Goal: Task Accomplishment & Management: Use online tool/utility

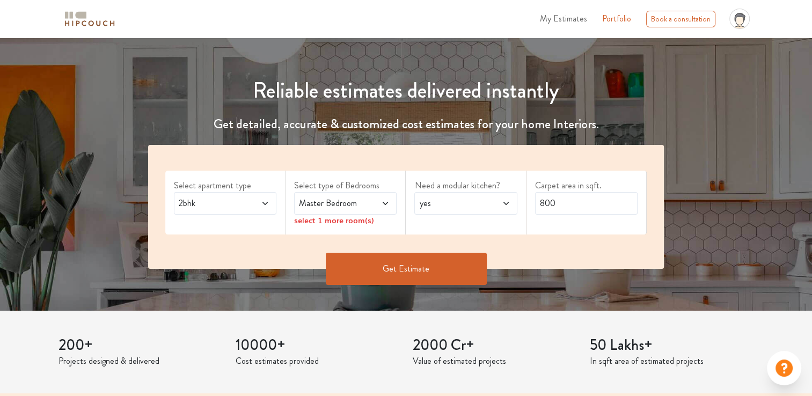
scroll to position [161, 0]
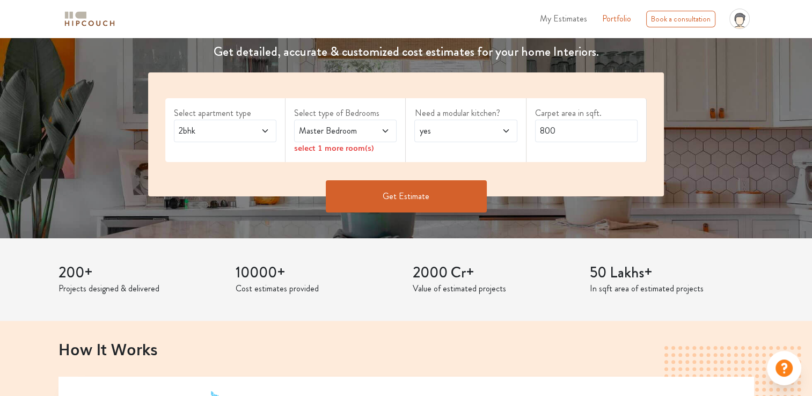
click at [248, 125] on span at bounding box center [257, 131] width 23 height 13
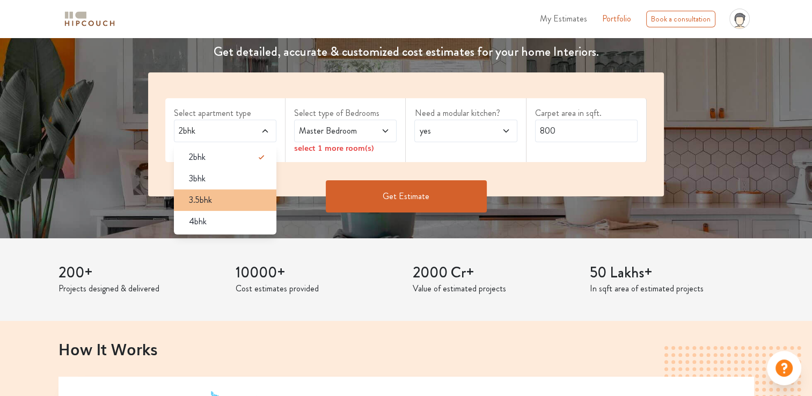
click at [217, 203] on div "3.5bhk" at bounding box center [228, 200] width 96 height 13
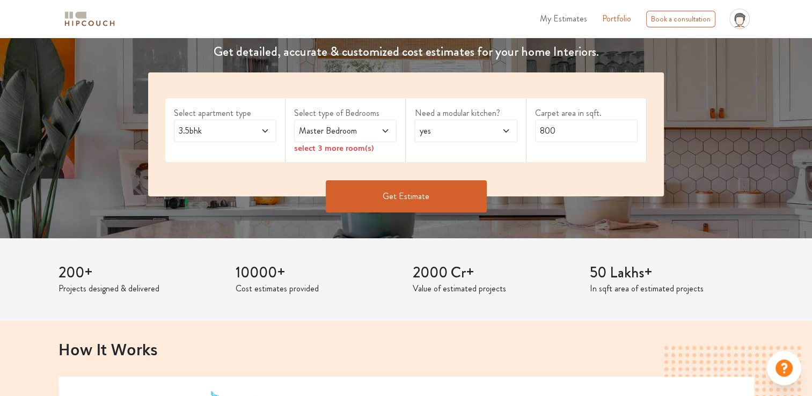
click at [378, 131] on span at bounding box center [378, 131] width 23 height 13
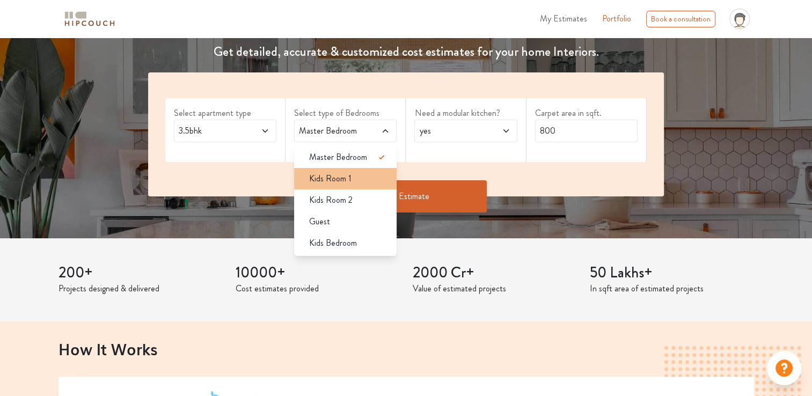
click at [372, 172] on div "Kids Room 1" at bounding box center [349, 178] width 96 height 13
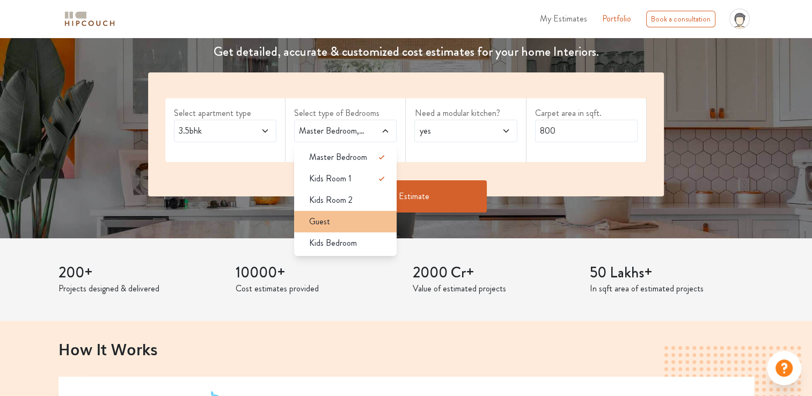
click at [361, 221] on div "Guest" at bounding box center [349, 221] width 96 height 13
click at [367, 223] on div "Guest" at bounding box center [349, 221] width 96 height 13
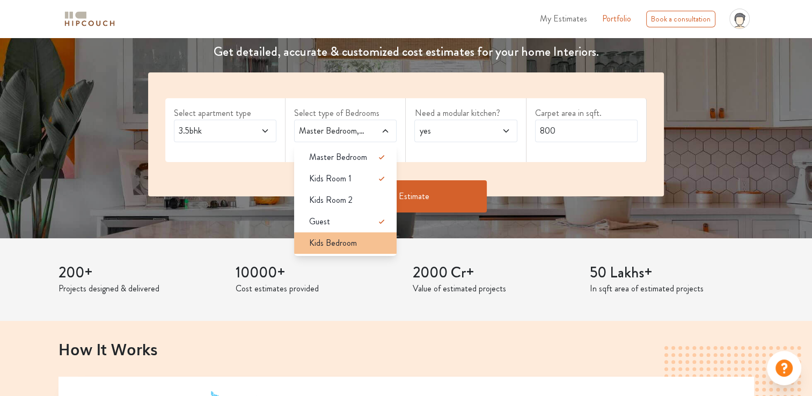
click at [356, 245] on span "Kids Bedroom" at bounding box center [333, 243] width 48 height 13
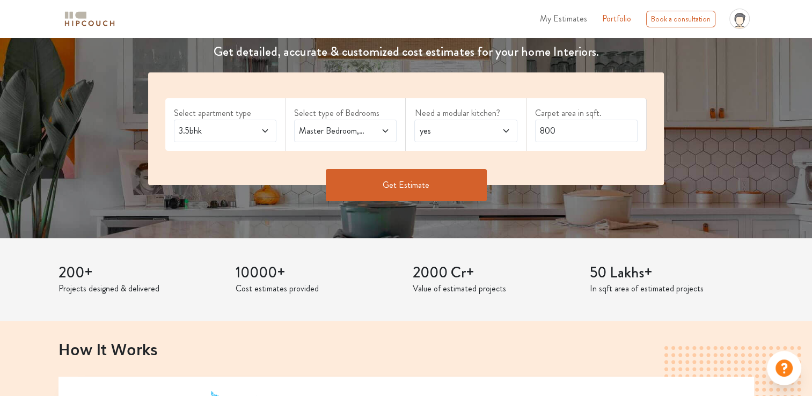
click at [457, 134] on span "yes" at bounding box center [452, 131] width 70 height 13
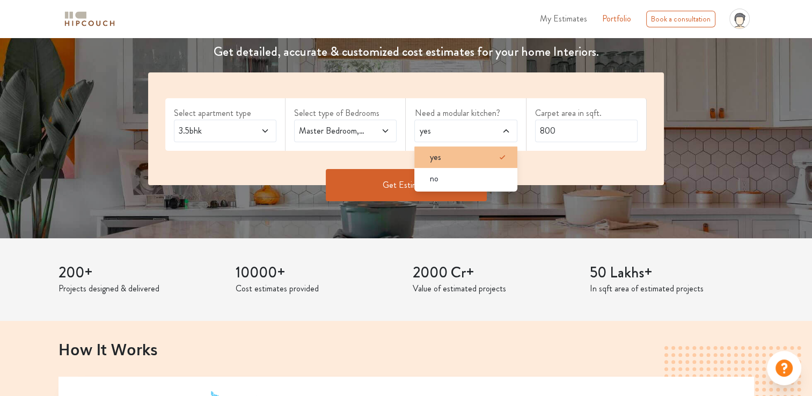
click at [452, 160] on div "yes" at bounding box center [469, 157] width 96 height 13
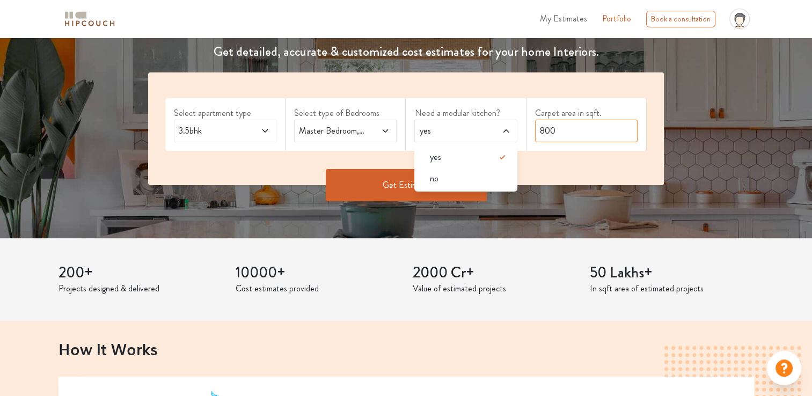
click at [582, 129] on input "800" at bounding box center [586, 131] width 103 height 23
drag, startPoint x: 582, startPoint y: 129, endPoint x: 519, endPoint y: 140, distance: 64.3
click at [519, 140] on div "Select apartment type 3.5bhk Select type of Bedrooms Master Bedroom,Kids Room 1…" at bounding box center [406, 128] width 516 height 113
drag, startPoint x: 565, startPoint y: 127, endPoint x: 561, endPoint y: 134, distance: 8.9
click at [565, 128] on input "800" at bounding box center [586, 131] width 103 height 23
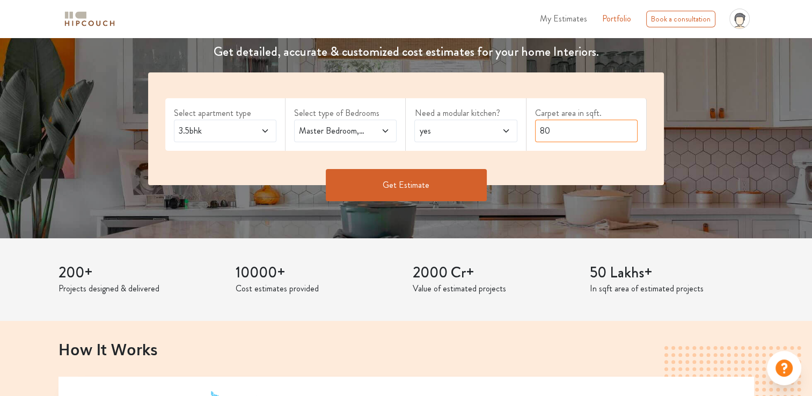
type input "8"
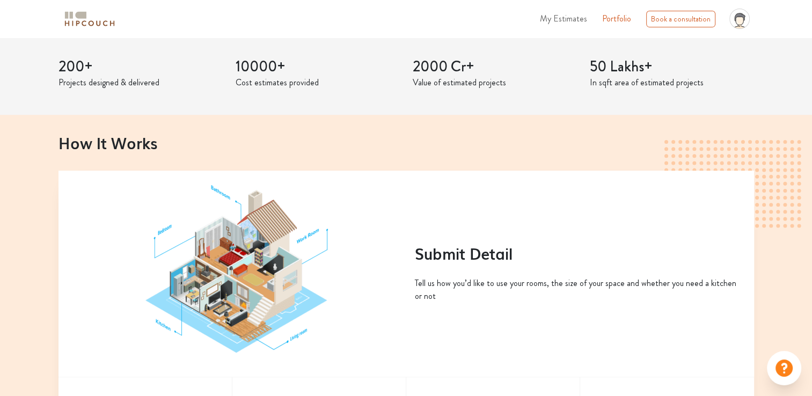
scroll to position [185, 0]
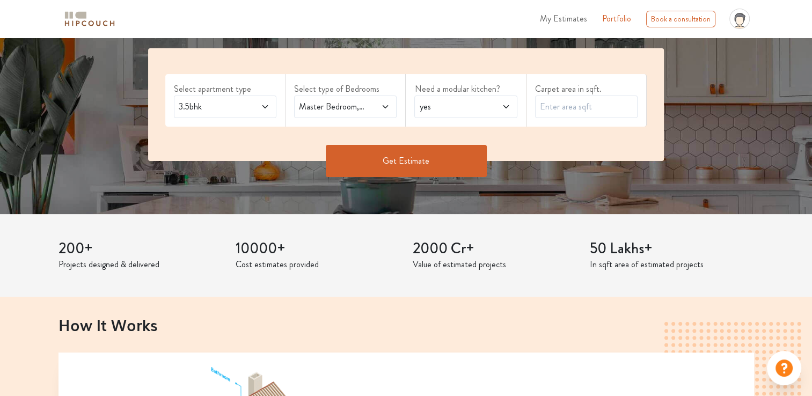
click at [396, 168] on button "Get Estimate" at bounding box center [406, 161] width 161 height 32
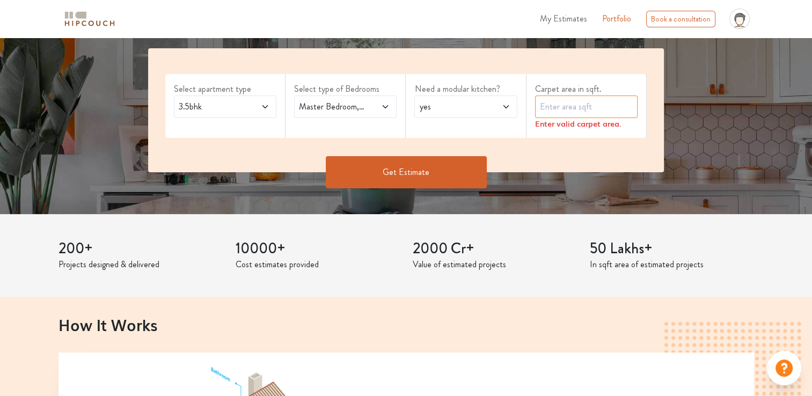
click at [596, 114] on input "text" at bounding box center [586, 107] width 103 height 23
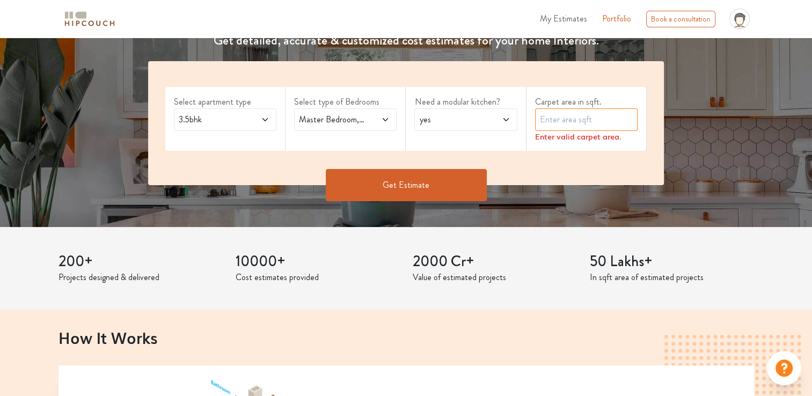
scroll to position [156, 0]
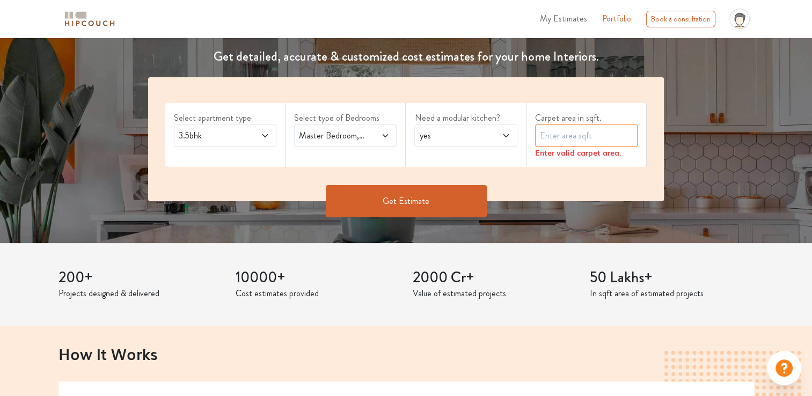
click at [550, 136] on input "text" at bounding box center [586, 136] width 103 height 23
click at [440, 136] on span "yes" at bounding box center [452, 135] width 70 height 13
click at [578, 205] on div "Get Estimate" at bounding box center [406, 201] width 529 height 32
